Goal: Task Accomplishment & Management: Use online tool/utility

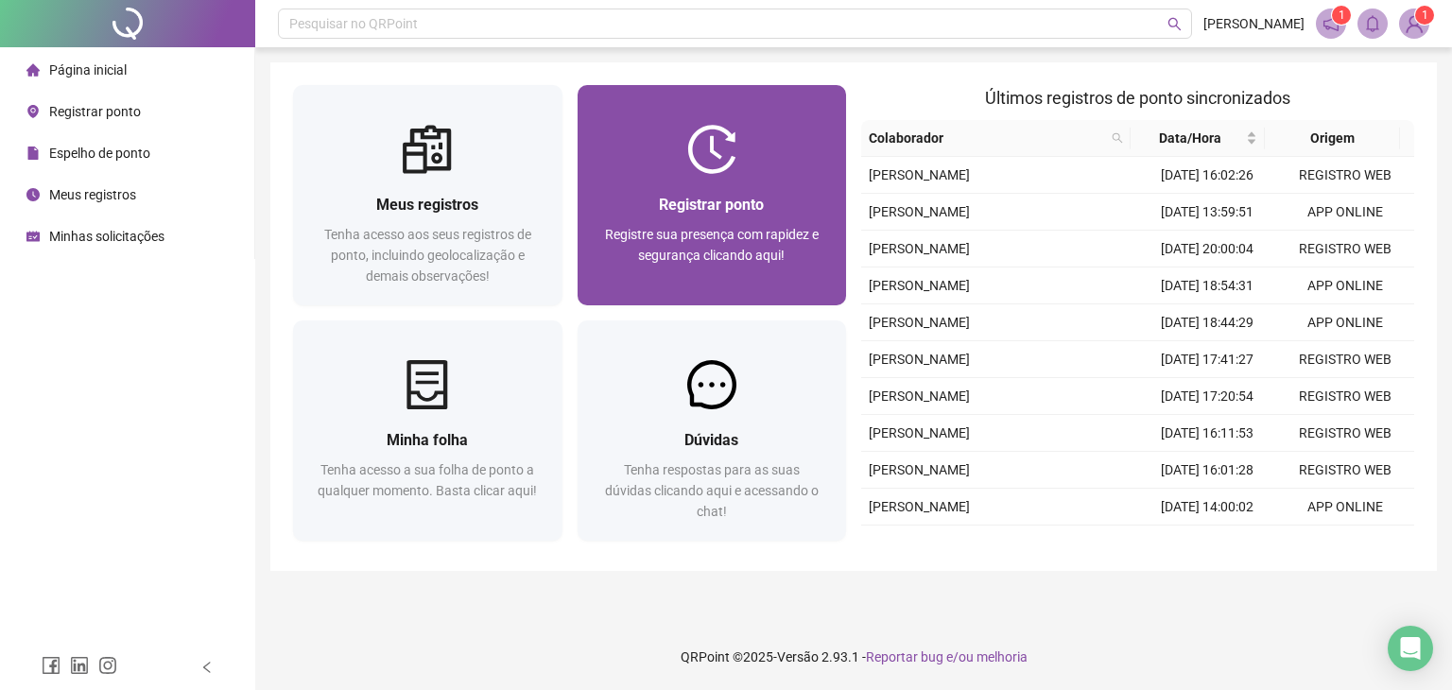
click at [776, 194] on div "Registrar ponto" at bounding box center [712, 205] width 224 height 24
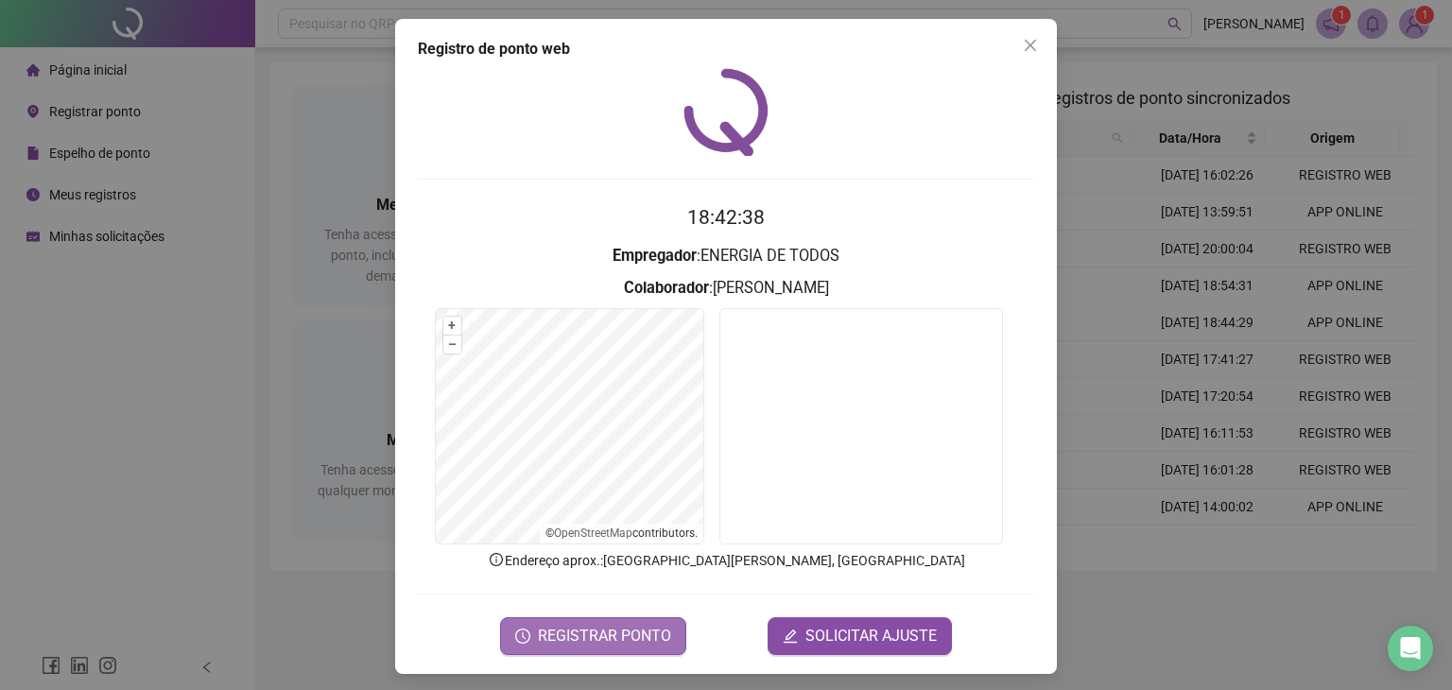
click at [631, 630] on span "REGISTRAR PONTO" at bounding box center [604, 636] width 133 height 23
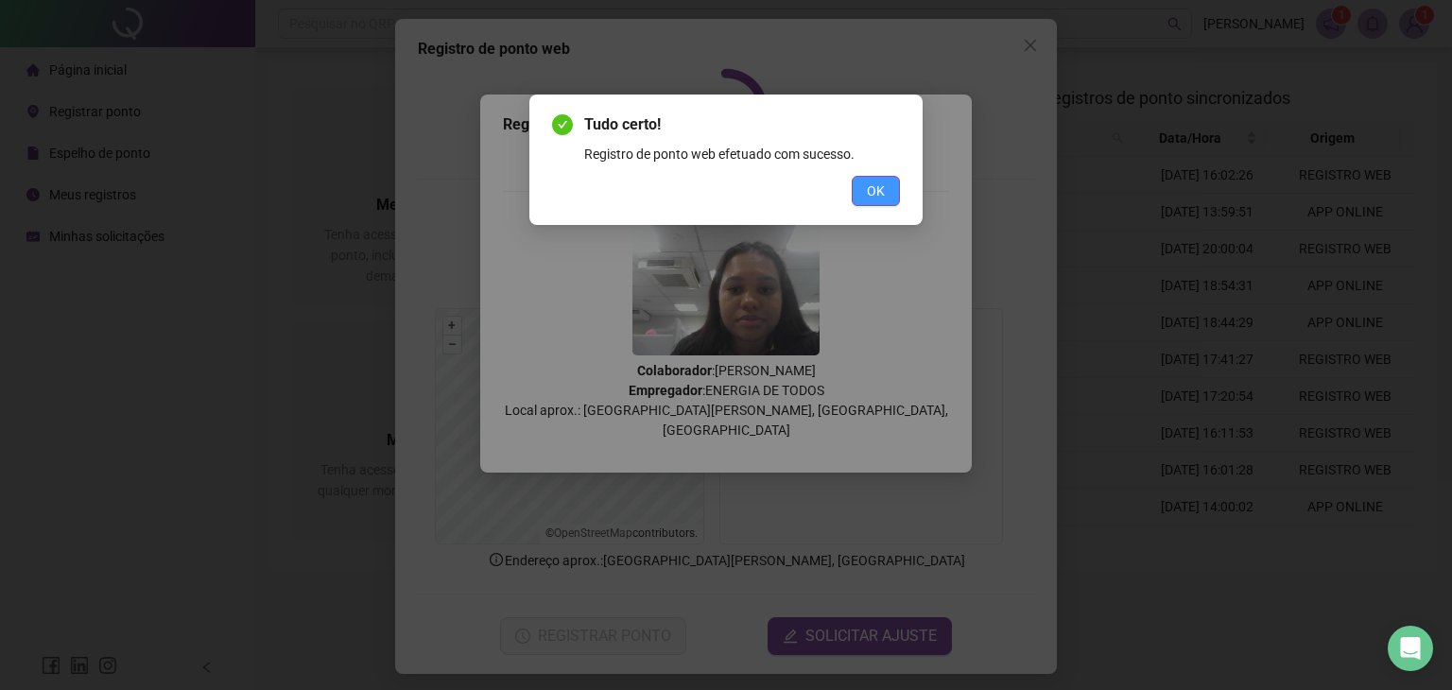
click at [885, 201] on button "OK" at bounding box center [876, 191] width 48 height 30
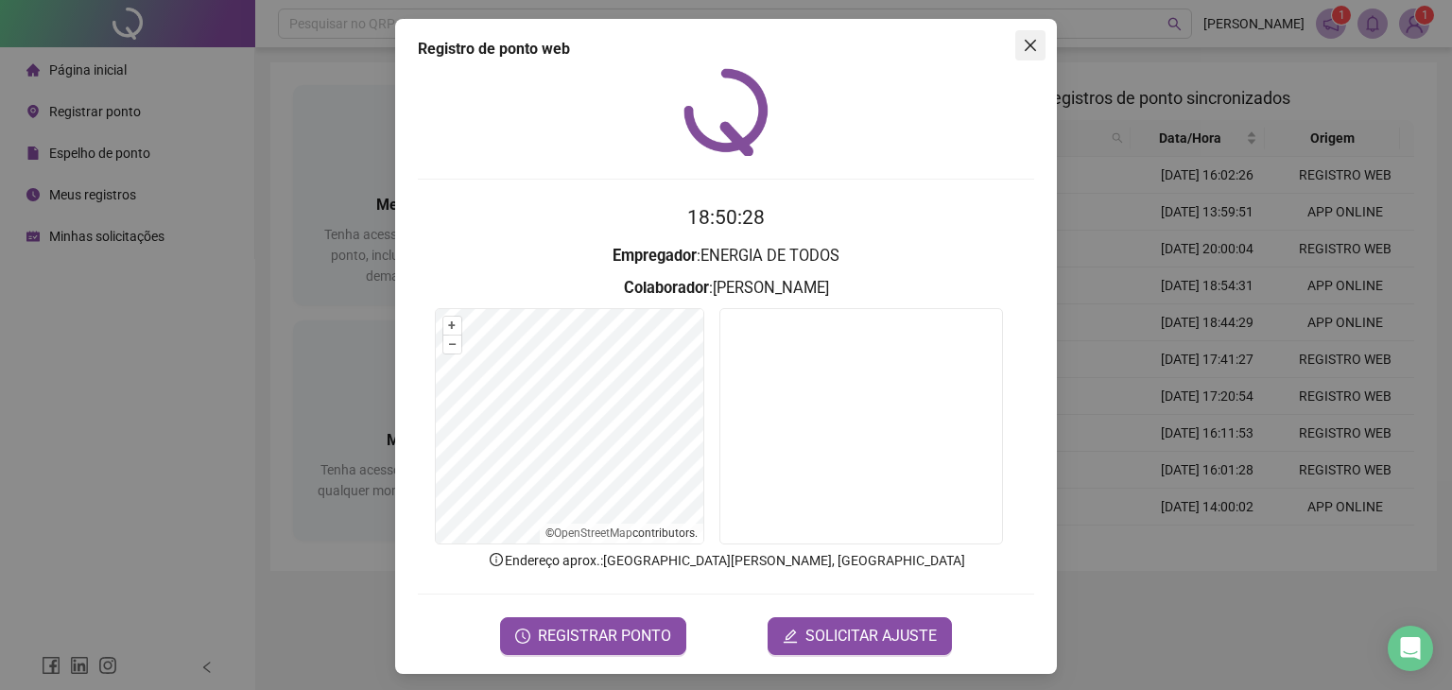
click at [1015, 35] on button "Close" at bounding box center [1030, 45] width 30 height 30
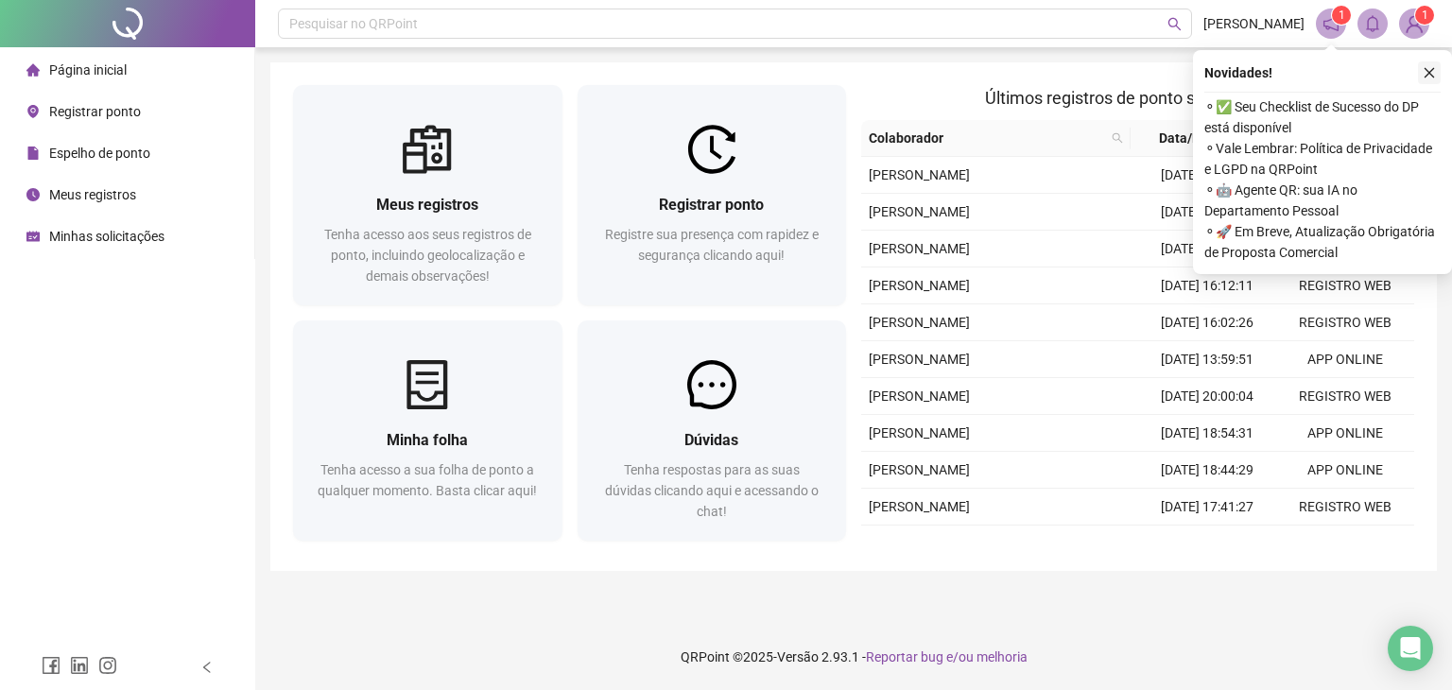
click at [1429, 61] on button "button" at bounding box center [1429, 72] width 23 height 23
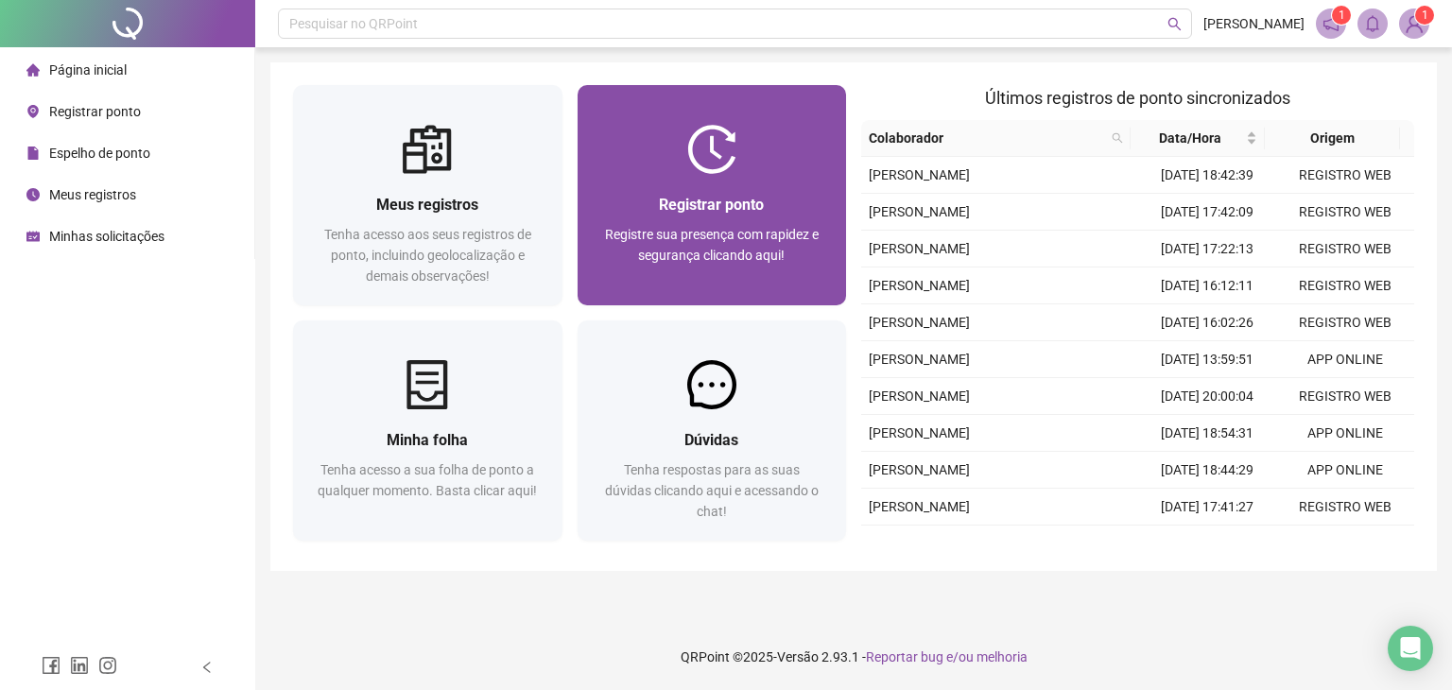
click at [694, 253] on span "Registre sua presença com rapidez e segurança clicando aqui!" at bounding box center [712, 245] width 214 height 36
